Goal: Task Accomplishment & Management: Use online tool/utility

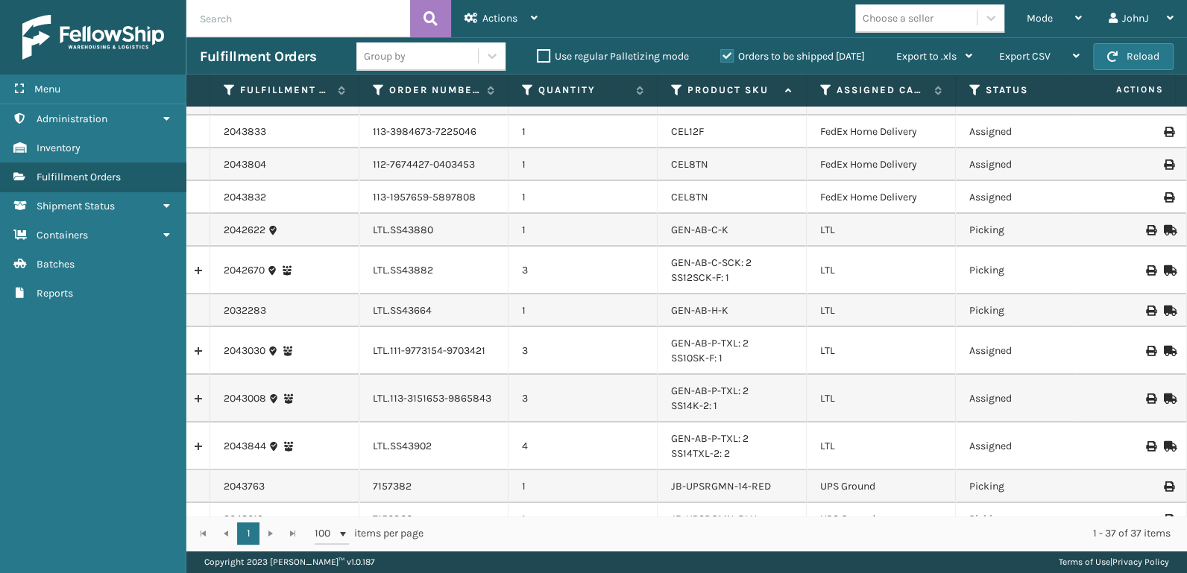
scroll to position [155, 0]
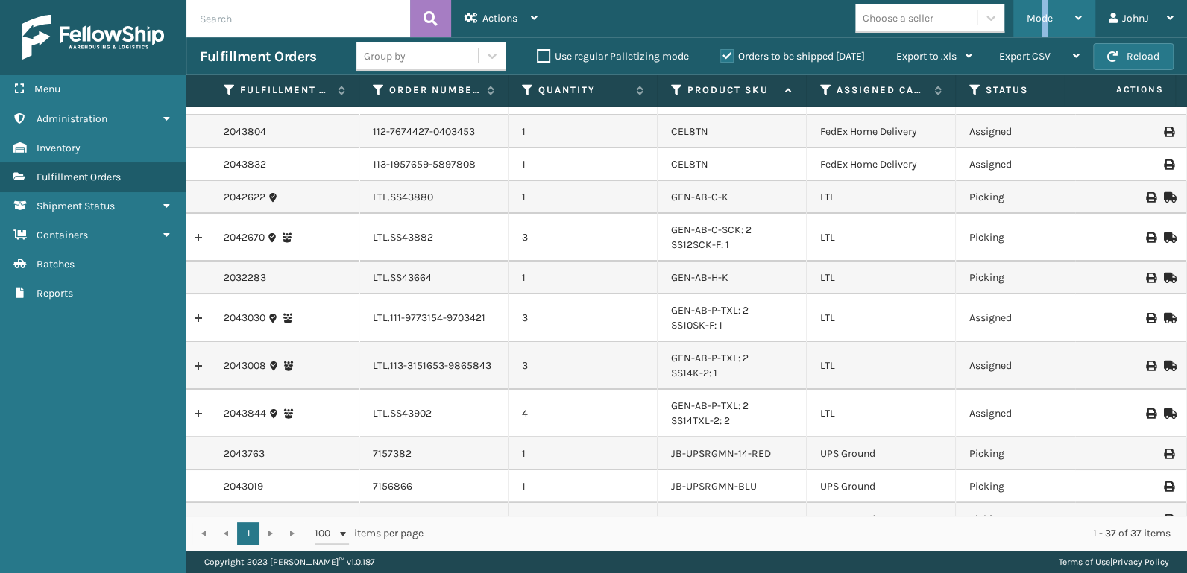
click at [1043, 15] on span "Mode" at bounding box center [1039, 18] width 26 height 13
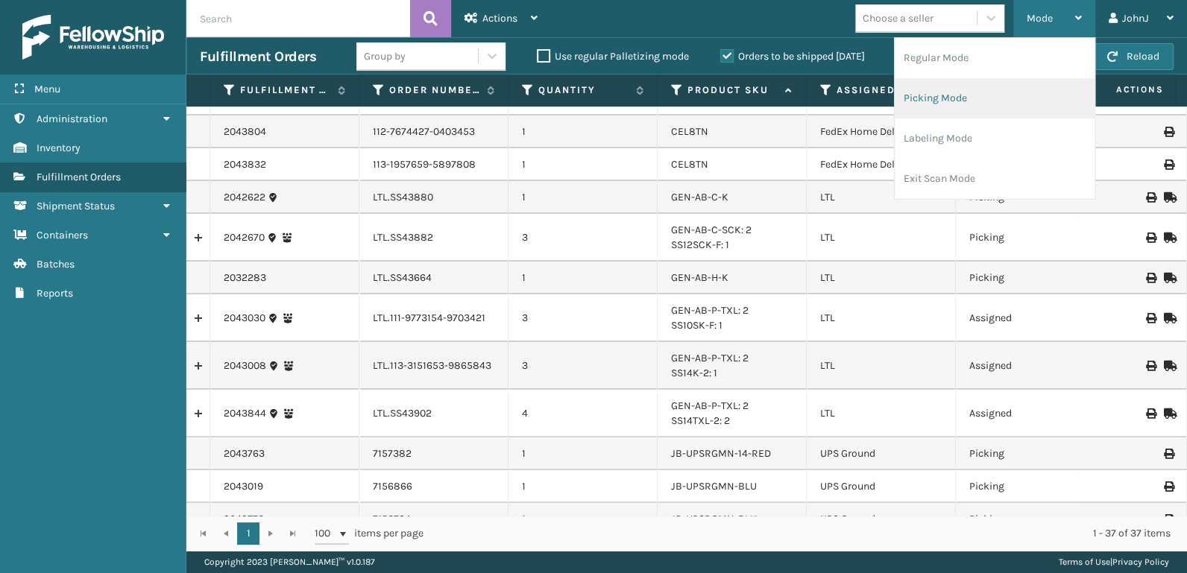
drag, startPoint x: 1043, startPoint y: 15, endPoint x: 934, endPoint y: 97, distance: 136.8
click at [934, 97] on li "Picking Mode" at bounding box center [994, 98] width 200 height 40
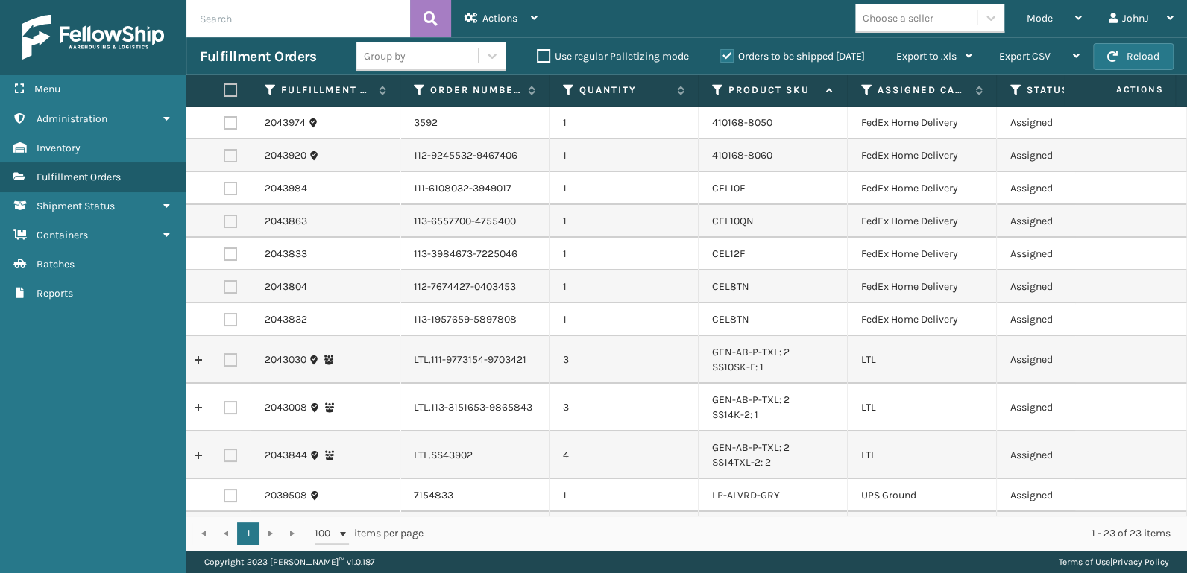
drag, startPoint x: 227, startPoint y: 356, endPoint x: 221, endPoint y: 388, distance: 32.6
click at [227, 356] on label at bounding box center [230, 359] width 13 height 13
click at [224, 356] on input "checkbox" at bounding box center [224, 358] width 1 height 10
checkbox input "true"
drag, startPoint x: 228, startPoint y: 409, endPoint x: 228, endPoint y: 428, distance: 18.6
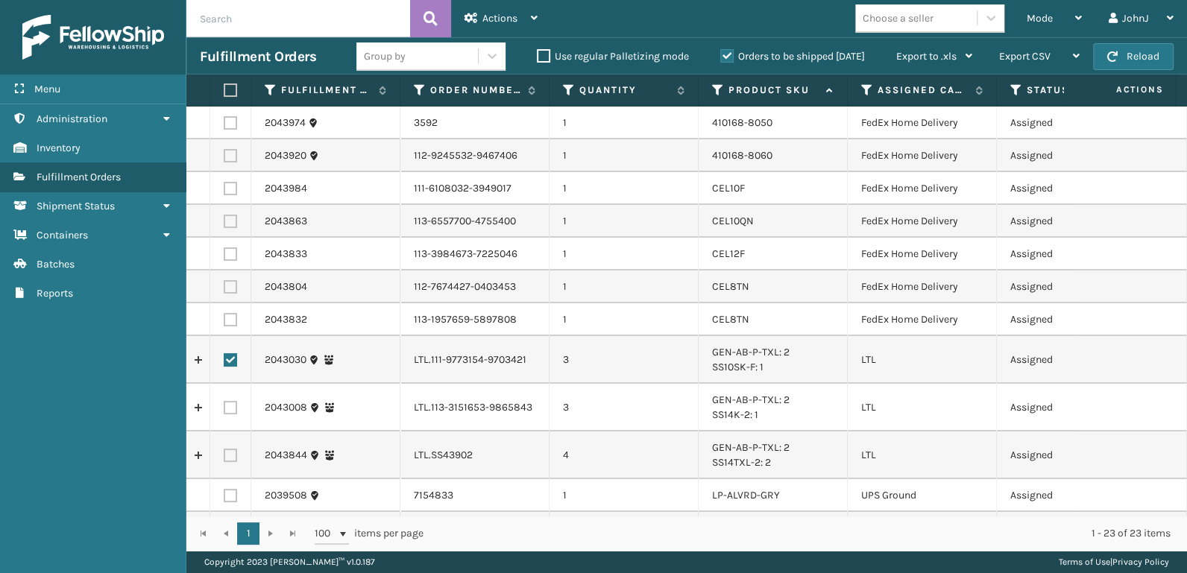
click at [228, 410] on label at bounding box center [230, 407] width 13 height 13
click at [224, 410] on input "checkbox" at bounding box center [224, 406] width 1 height 10
checkbox input "true"
click at [227, 456] on label at bounding box center [230, 455] width 13 height 13
click at [224, 456] on input "checkbox" at bounding box center [224, 454] width 1 height 10
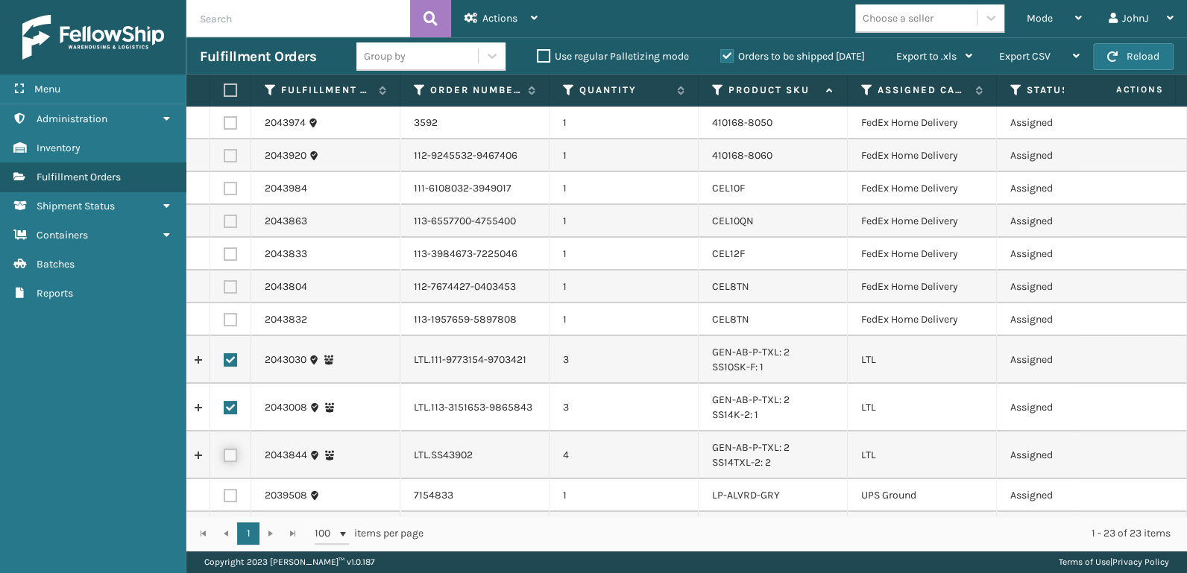
checkbox input "true"
click at [492, 31] on div "Actions" at bounding box center [500, 18] width 73 height 37
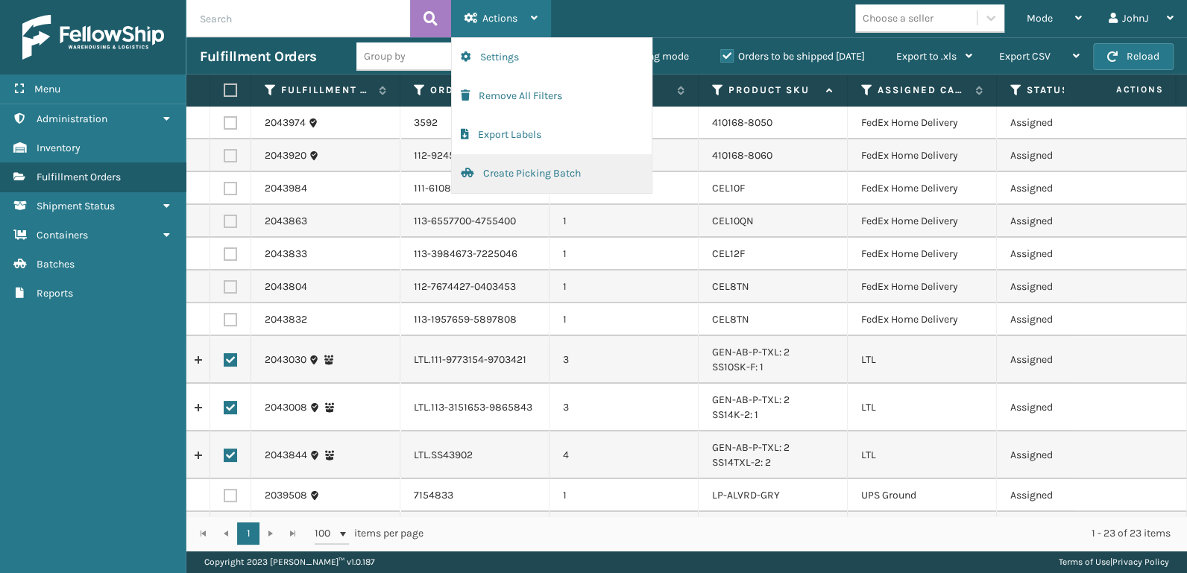
click at [527, 173] on button "Create Picking Batch" at bounding box center [552, 173] width 200 height 39
